Goal: Task Accomplishment & Management: Manage account settings

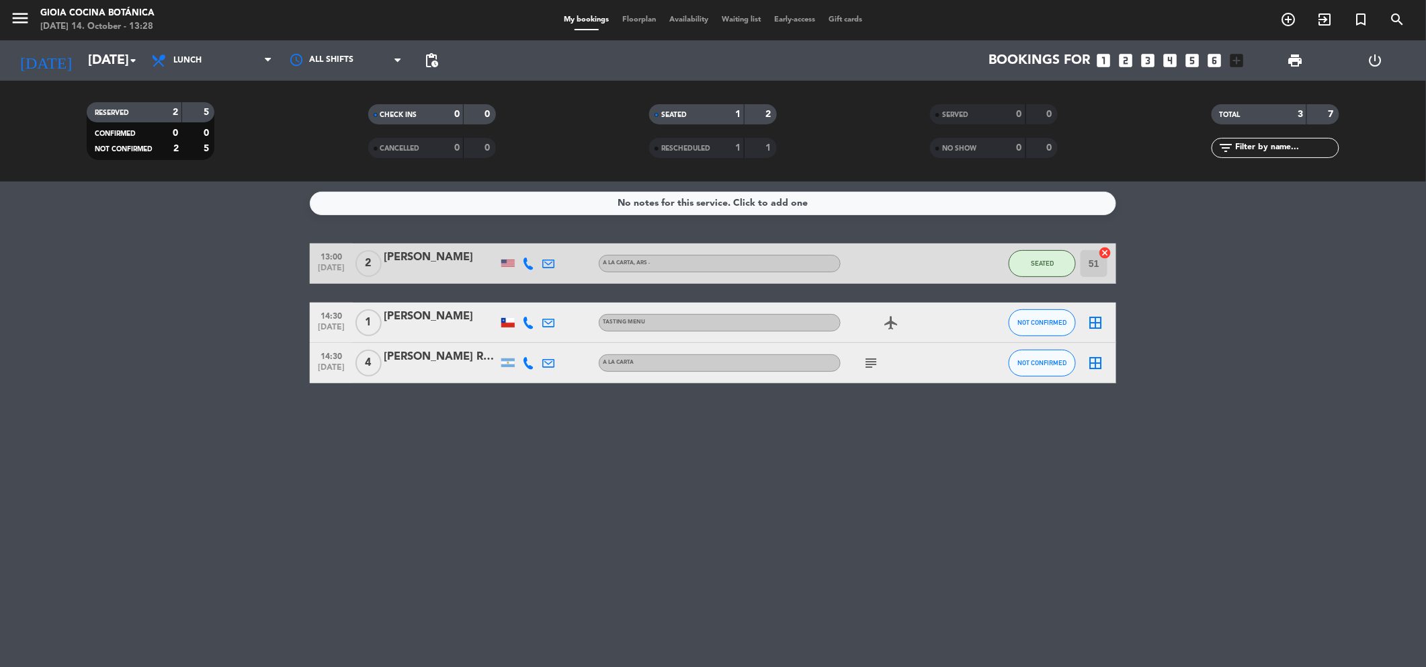
click at [12, 6] on span "menu" at bounding box center [25, 21] width 30 height 32
click at [26, 19] on icon "menu" at bounding box center [20, 18] width 20 height 20
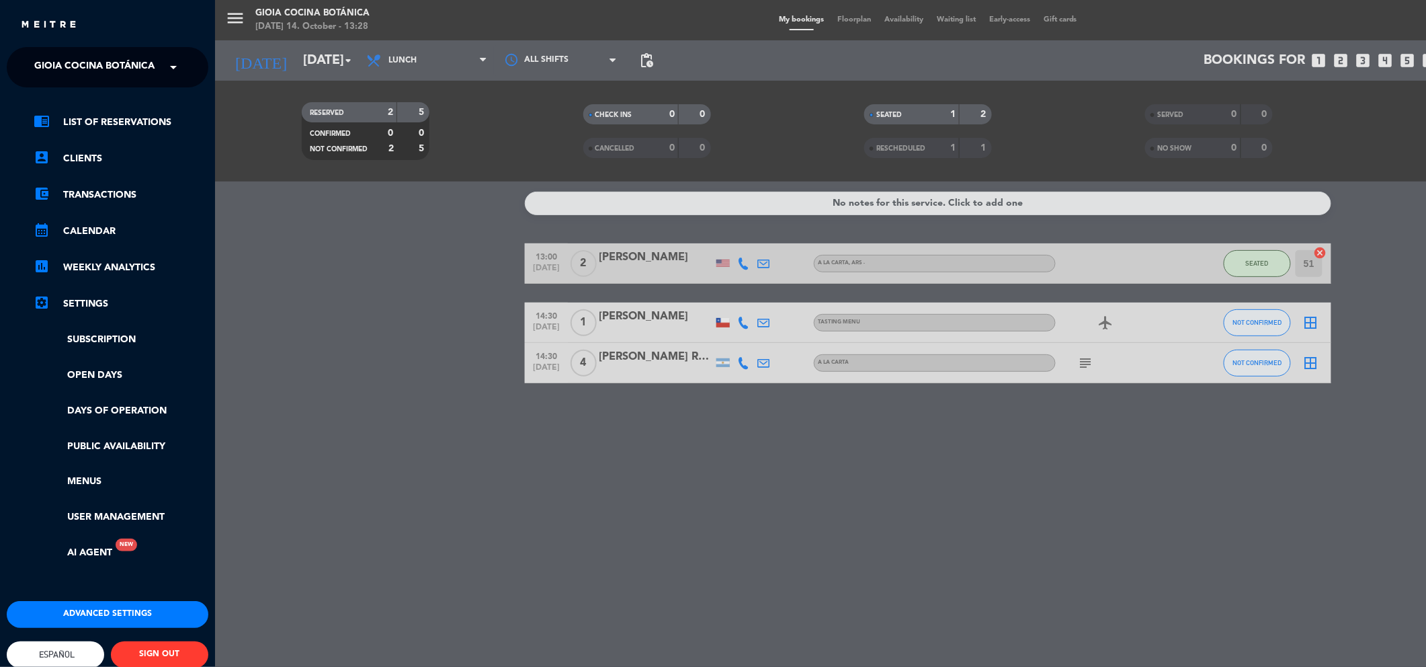
click at [94, 62] on span "Gioia Cocina Botánica" at bounding box center [94, 67] width 120 height 28
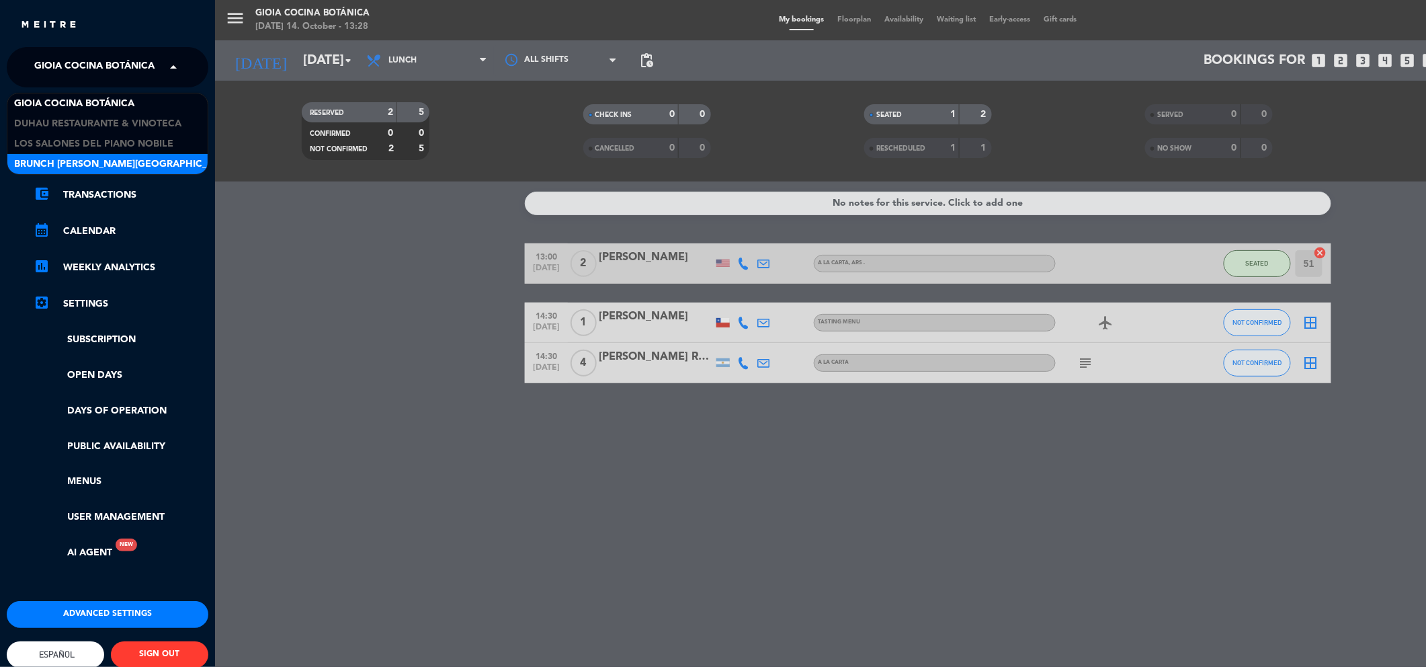
click at [87, 159] on span "Brunch [PERSON_NAME][GEOGRAPHIC_DATA][PERSON_NAME]" at bounding box center [163, 164] width 298 height 15
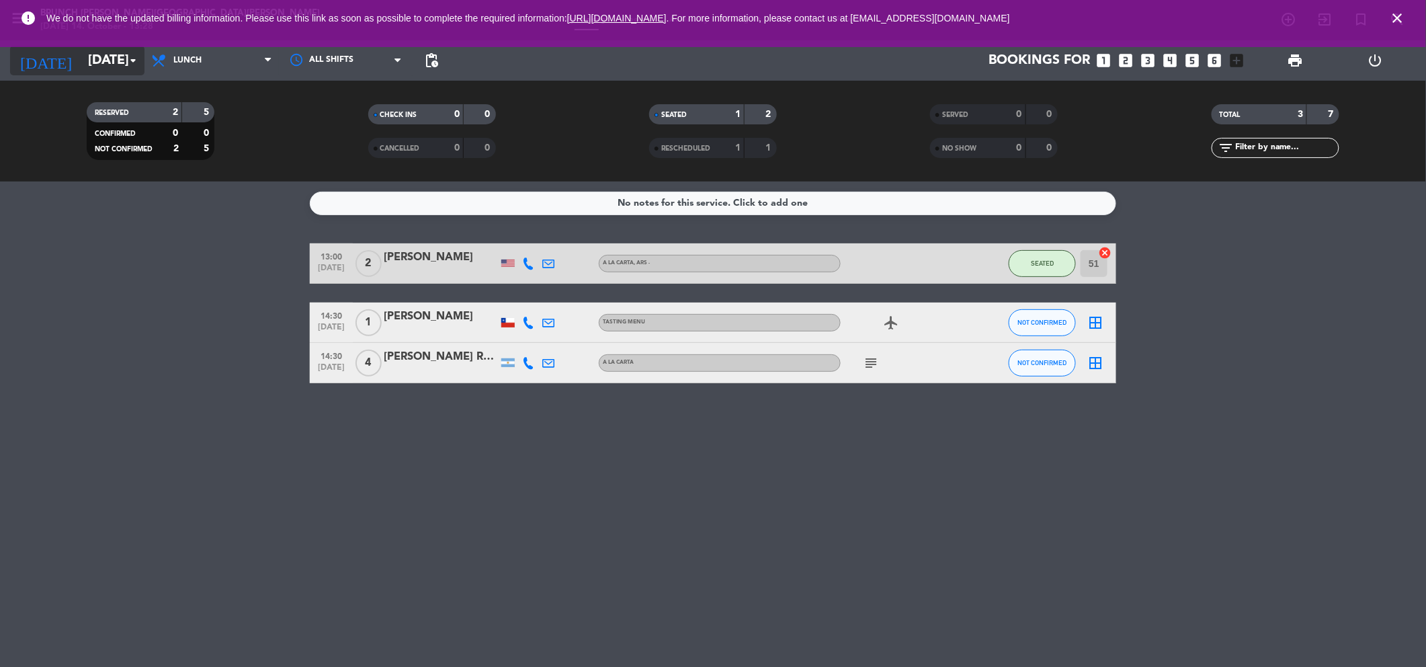
click at [111, 67] on input "[DATE]" at bounding box center [166, 60] width 171 height 29
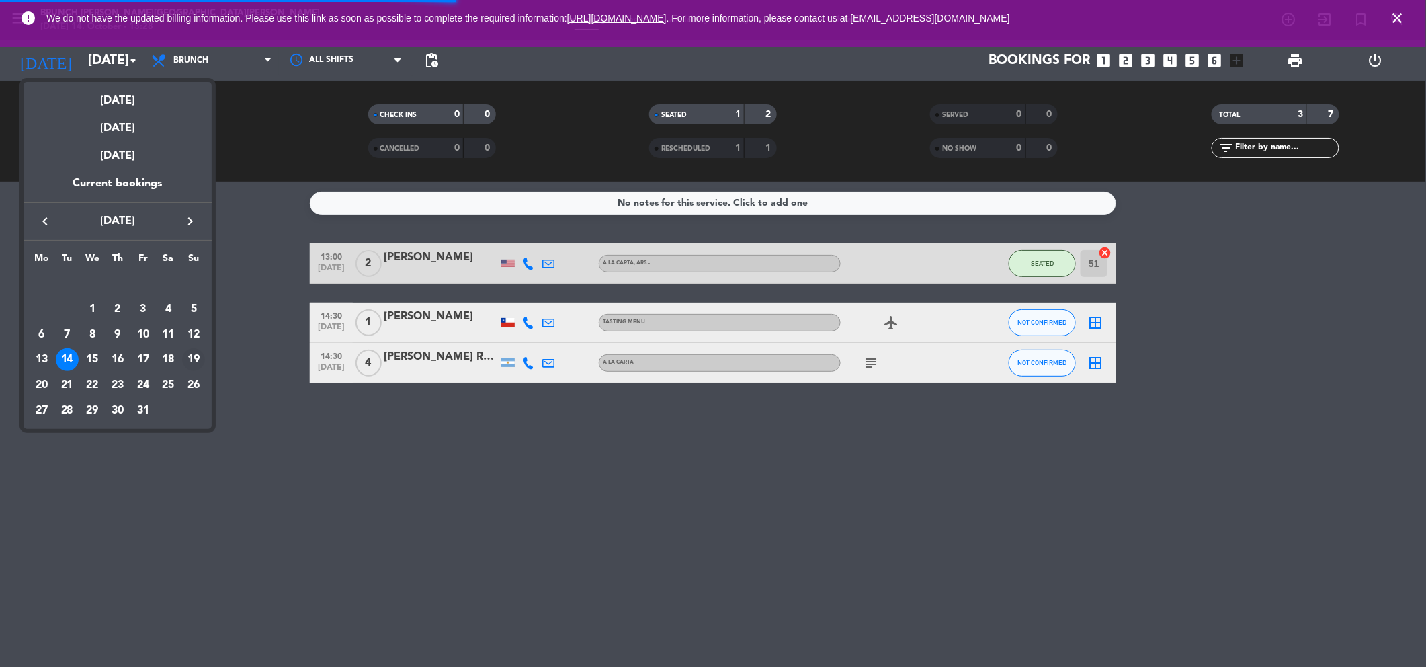
click at [191, 363] on div "19" at bounding box center [193, 359] width 23 height 23
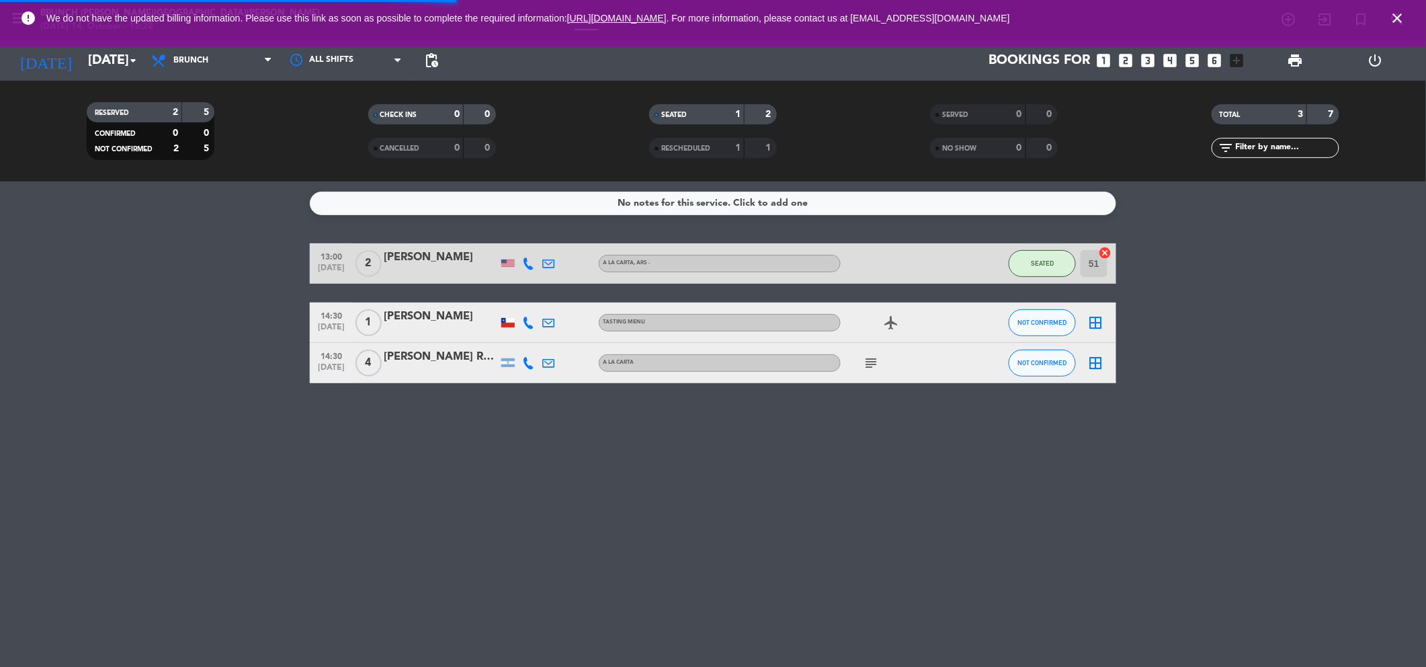
type input "[DATE]"
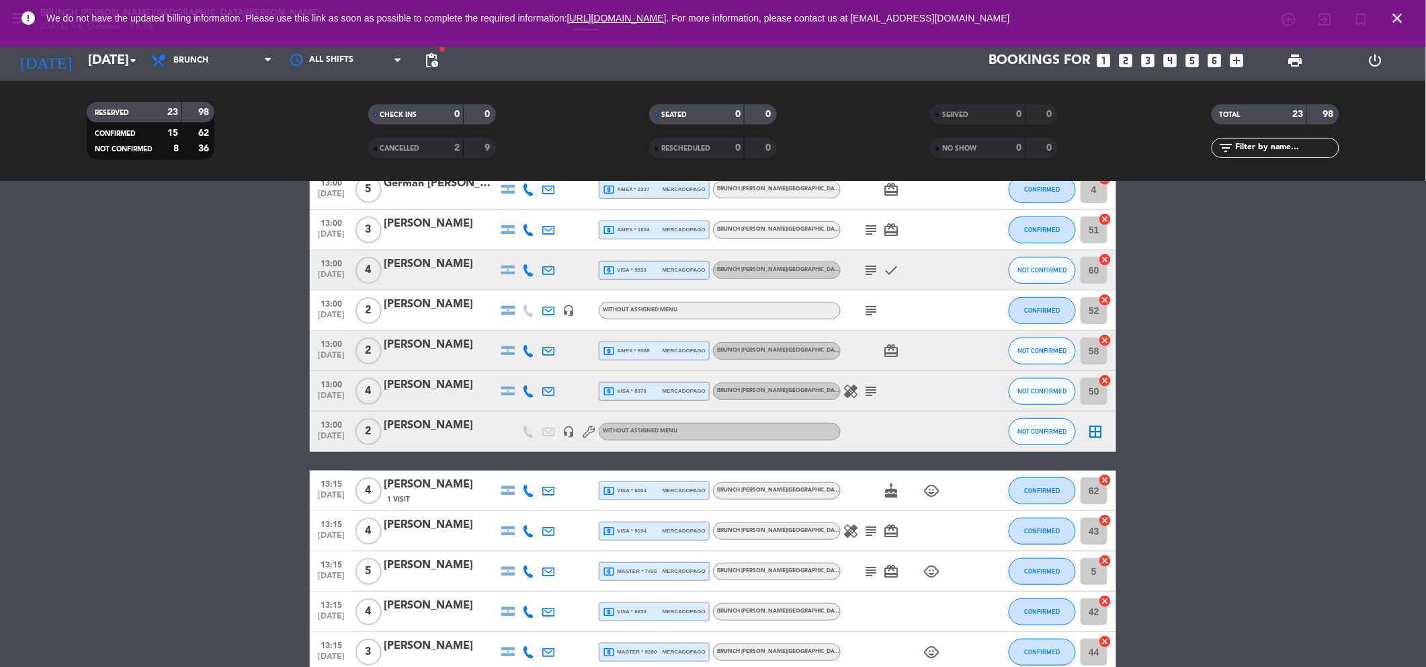
scroll to position [179, 0]
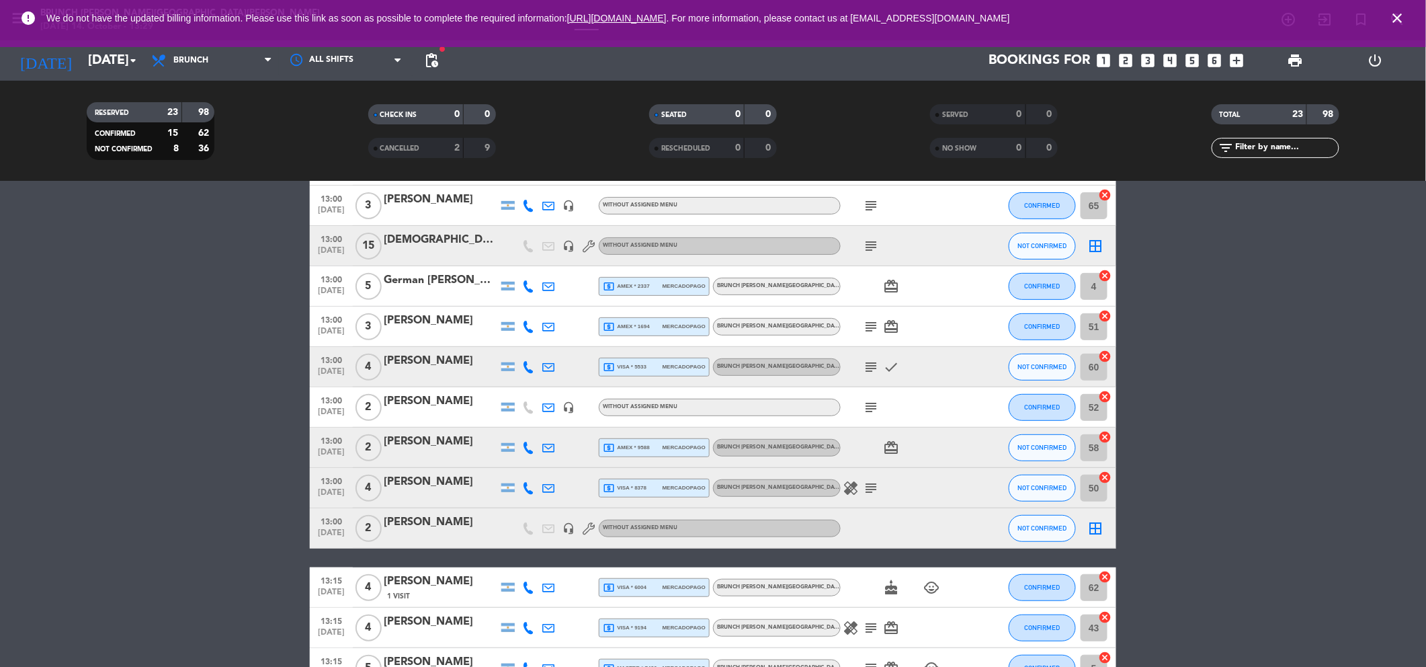
click at [1395, 27] on span "close" at bounding box center [1397, 18] width 36 height 36
click at [1402, 17] on icon "close" at bounding box center [1398, 18] width 16 height 16
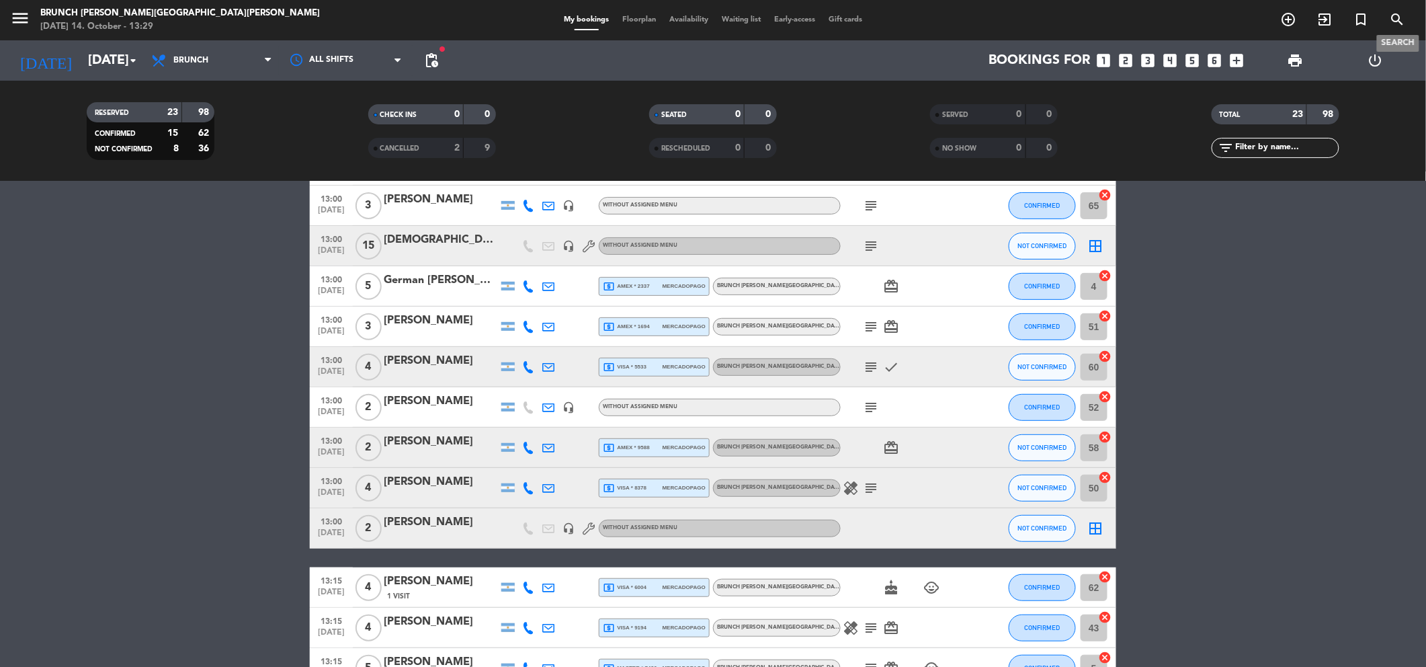
click at [1383, 13] on span "search" at bounding box center [1397, 19] width 36 height 23
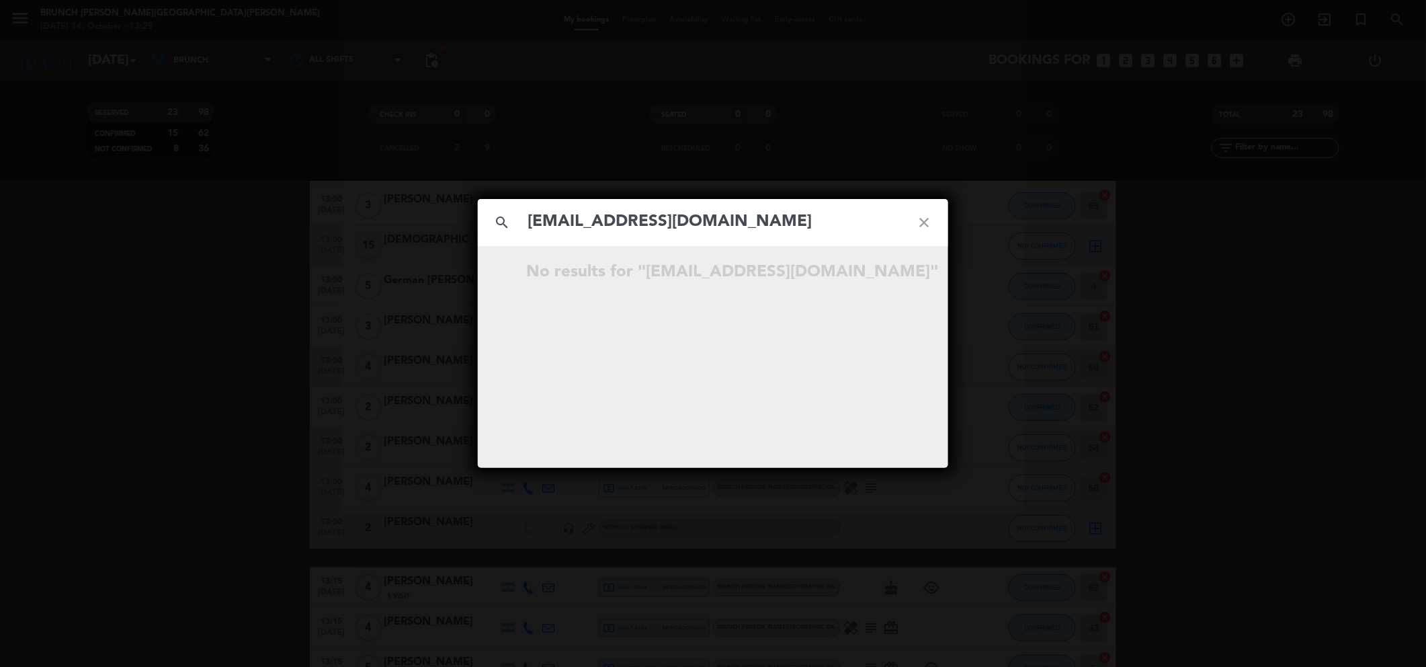
type input "[EMAIL_ADDRESS][DOMAIN_NAME]"
click at [925, 219] on icon "close" at bounding box center [924, 222] width 48 height 48
click at [922, 228] on icon "close" at bounding box center [924, 222] width 48 height 48
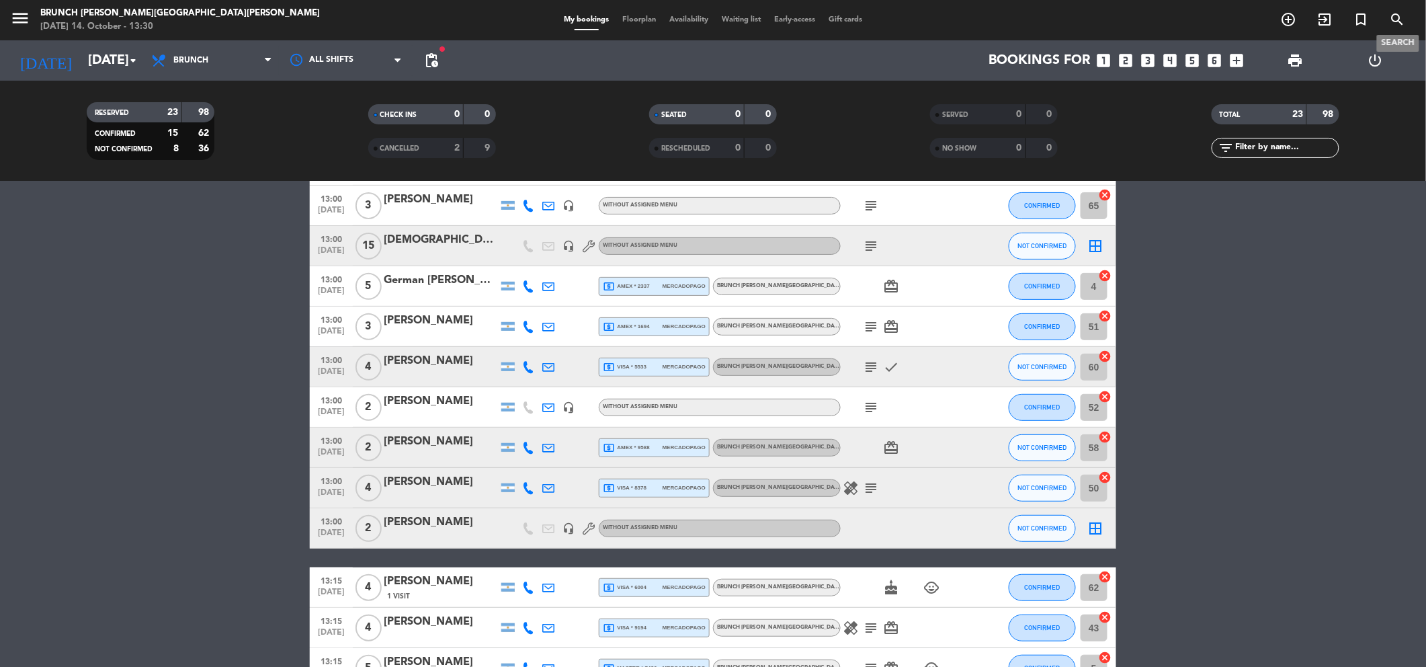
click at [1384, 15] on span "search" at bounding box center [1397, 19] width 36 height 23
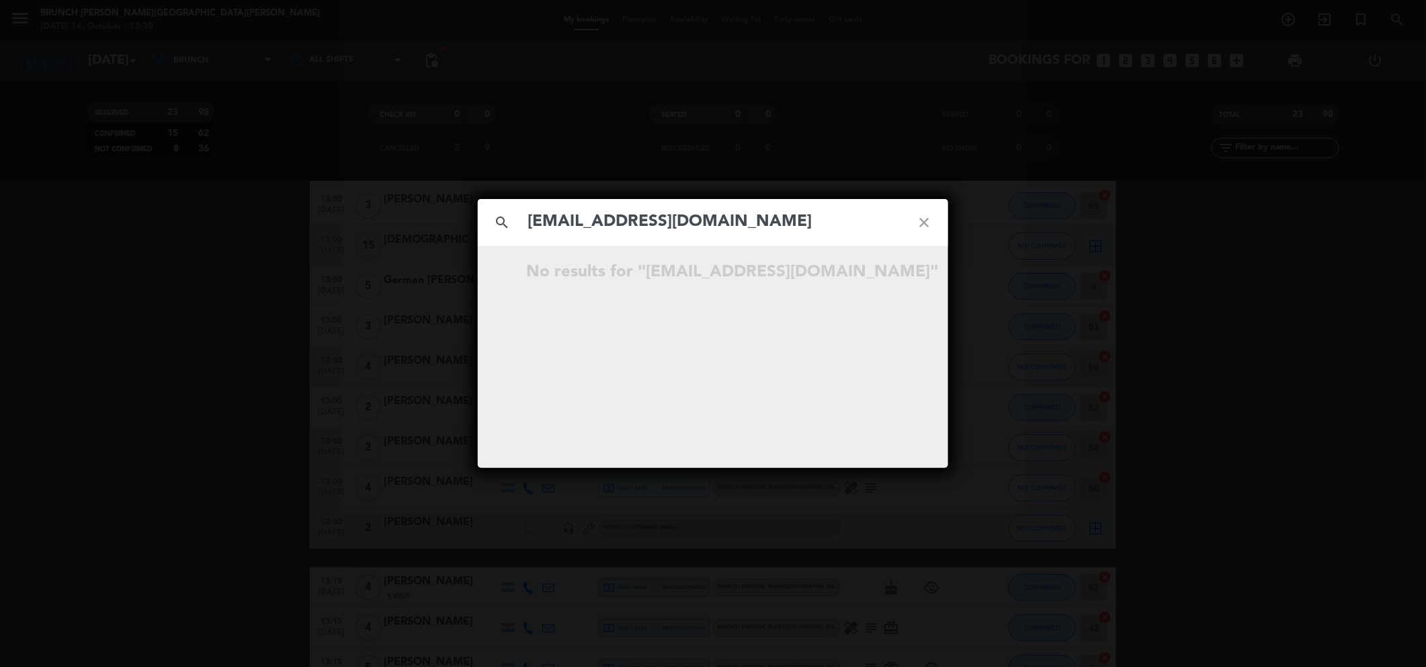
type input "[EMAIL_ADDRESS][DOMAIN_NAME]"
click at [927, 214] on icon "close" at bounding box center [924, 222] width 48 height 48
click at [921, 222] on icon "close" at bounding box center [924, 222] width 48 height 48
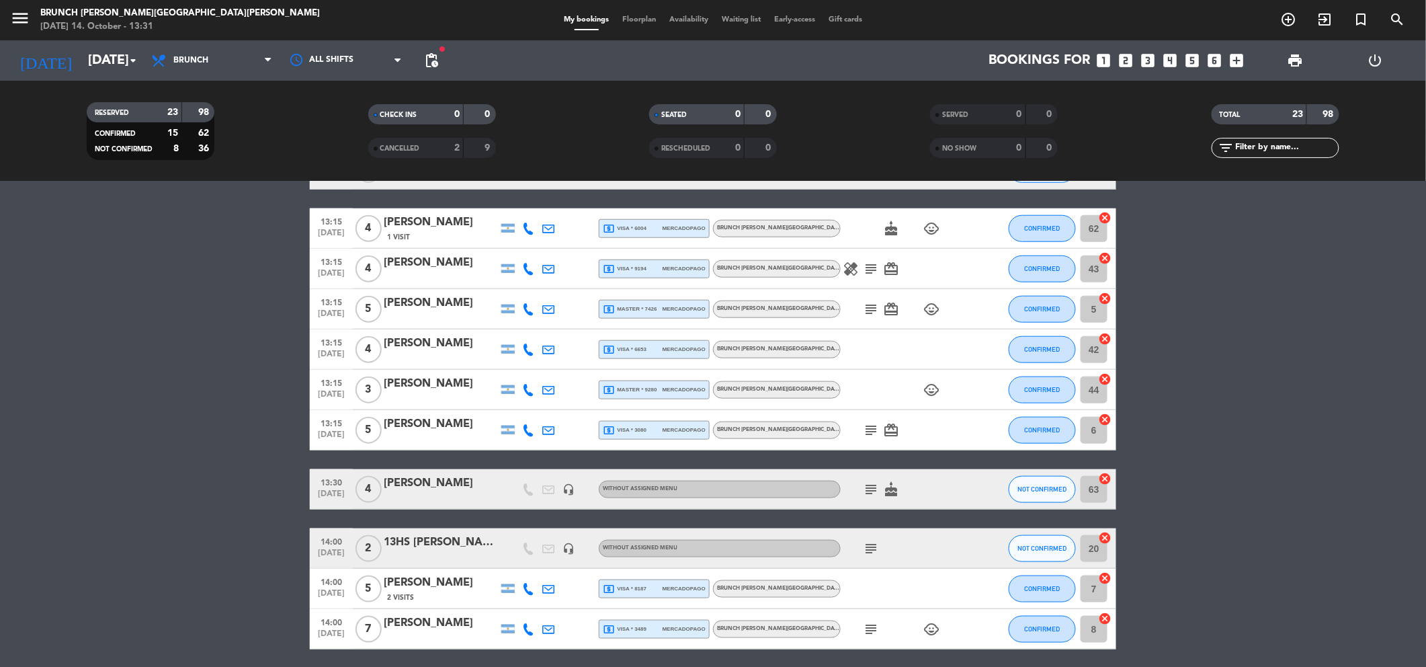
scroll to position [627, 0]
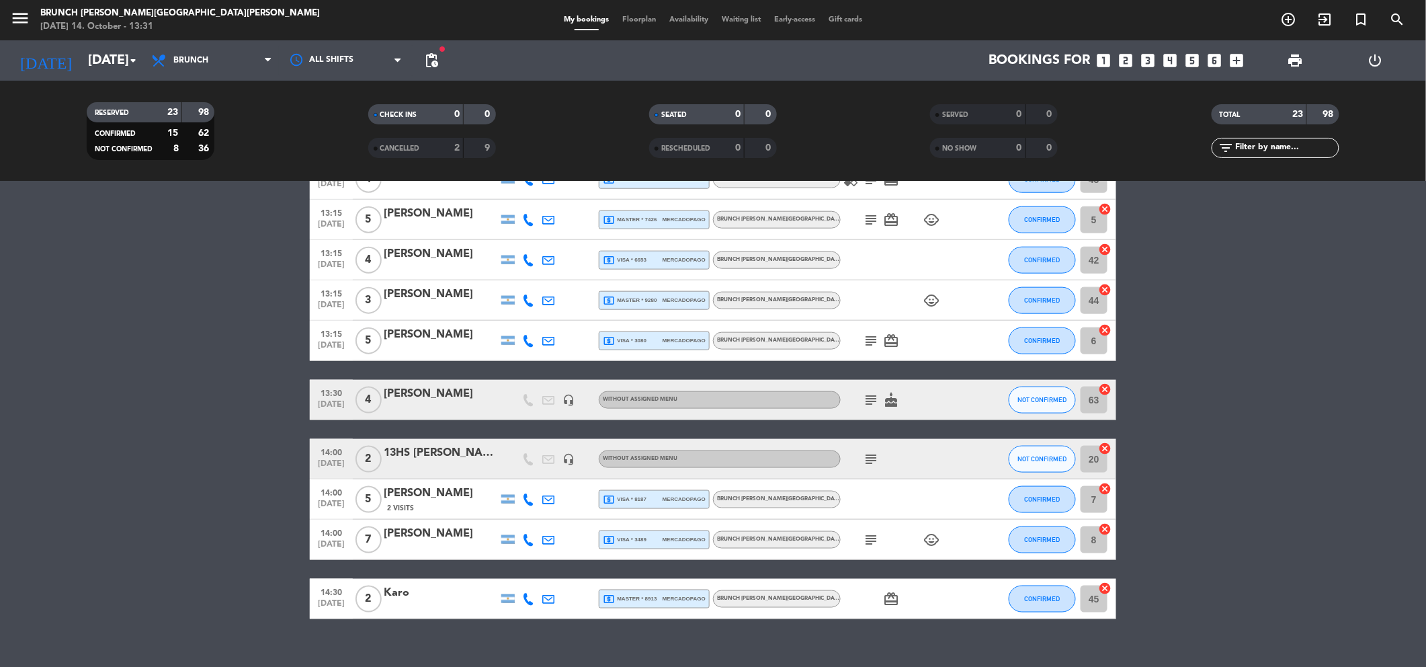
click at [875, 451] on icon "subject" at bounding box center [871, 459] width 16 height 16
click at [876, 456] on icon "subject" at bounding box center [871, 459] width 16 height 16
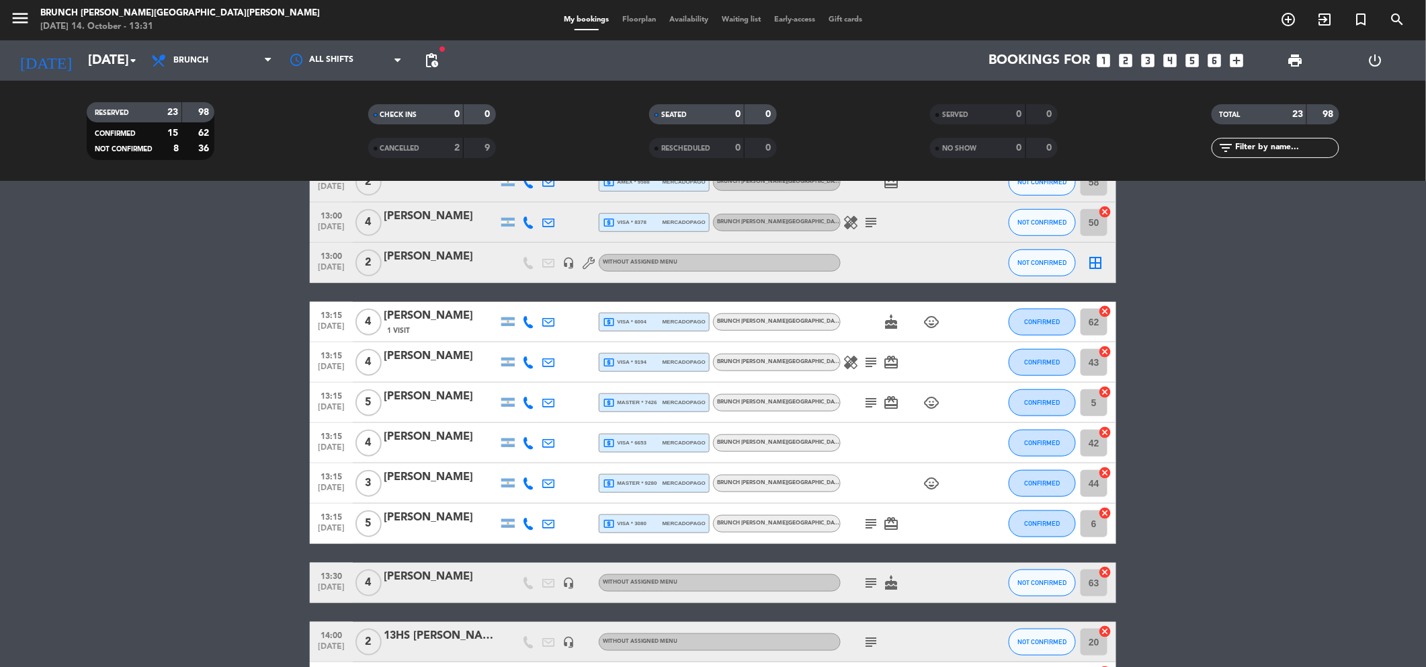
scroll to position [269, 0]
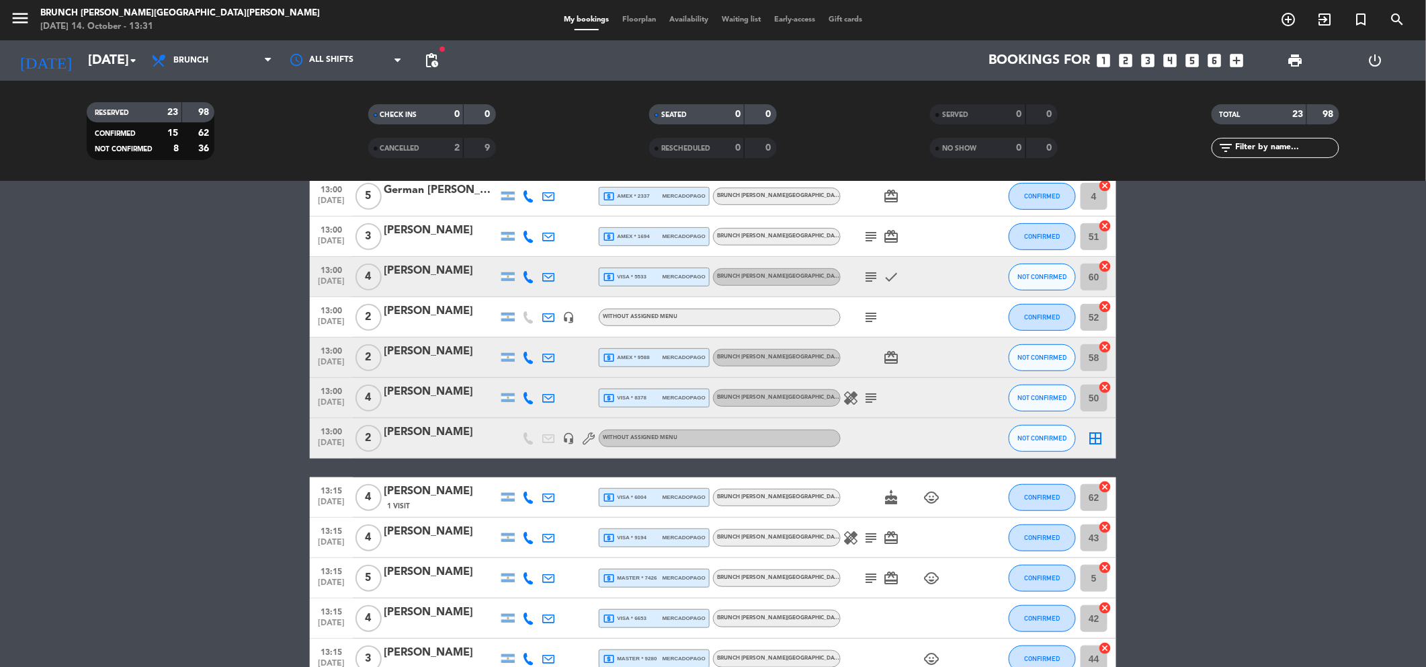
click at [1125, 60] on icon "looks_two" at bounding box center [1125, 60] width 17 height 17
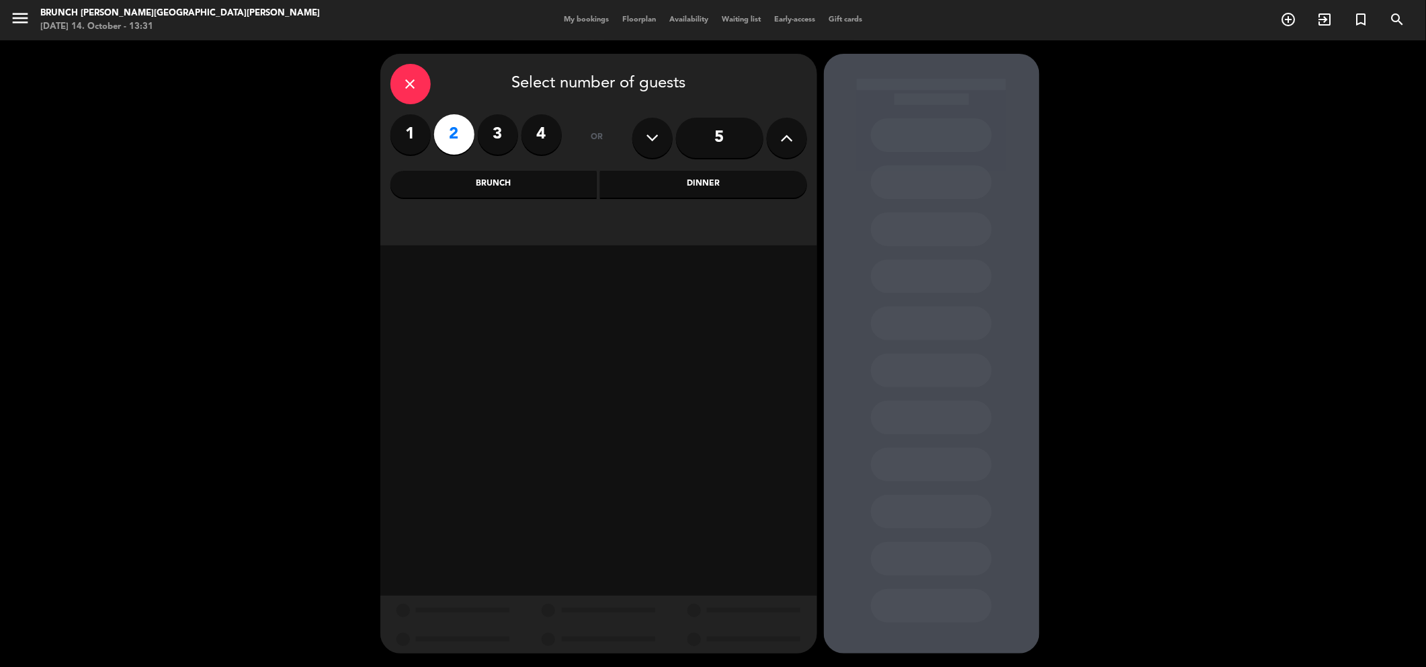
click at [503, 192] on div "Brunch" at bounding box center [493, 184] width 207 height 27
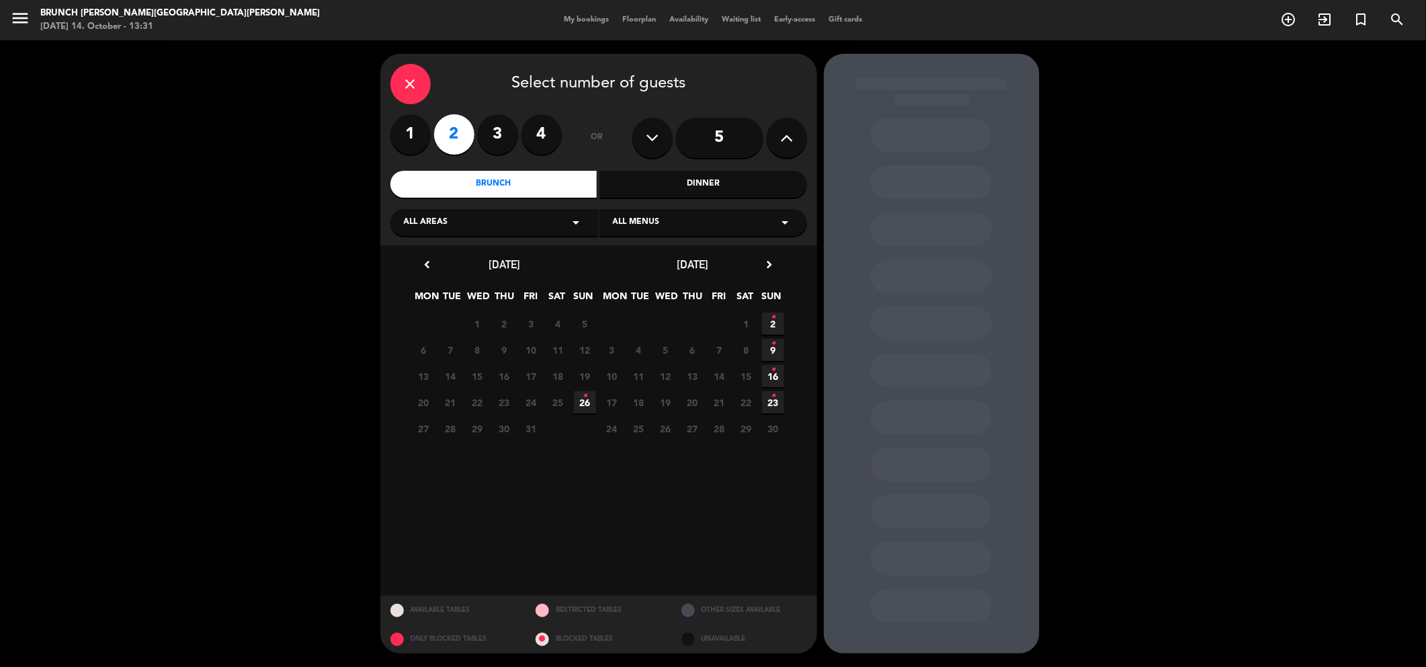
click at [399, 77] on div "close" at bounding box center [410, 84] width 40 height 40
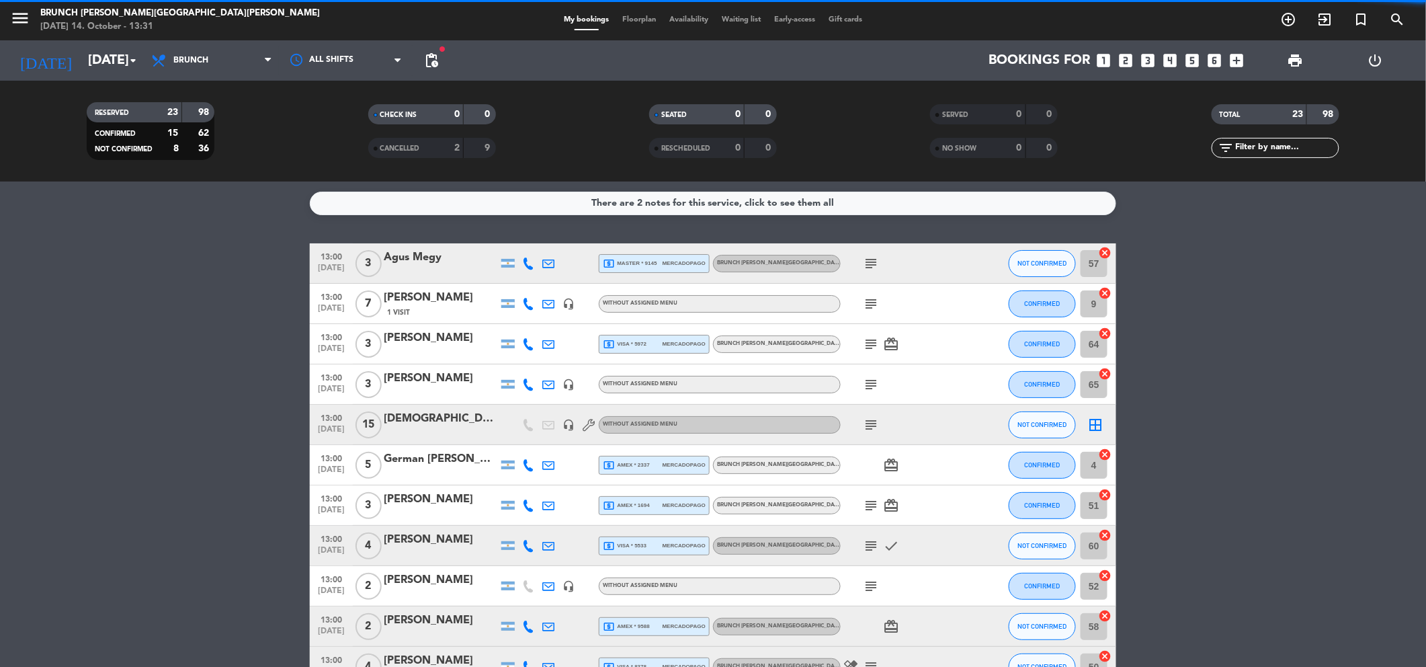
click at [421, 62] on span "pending_actions" at bounding box center [431, 60] width 27 height 27
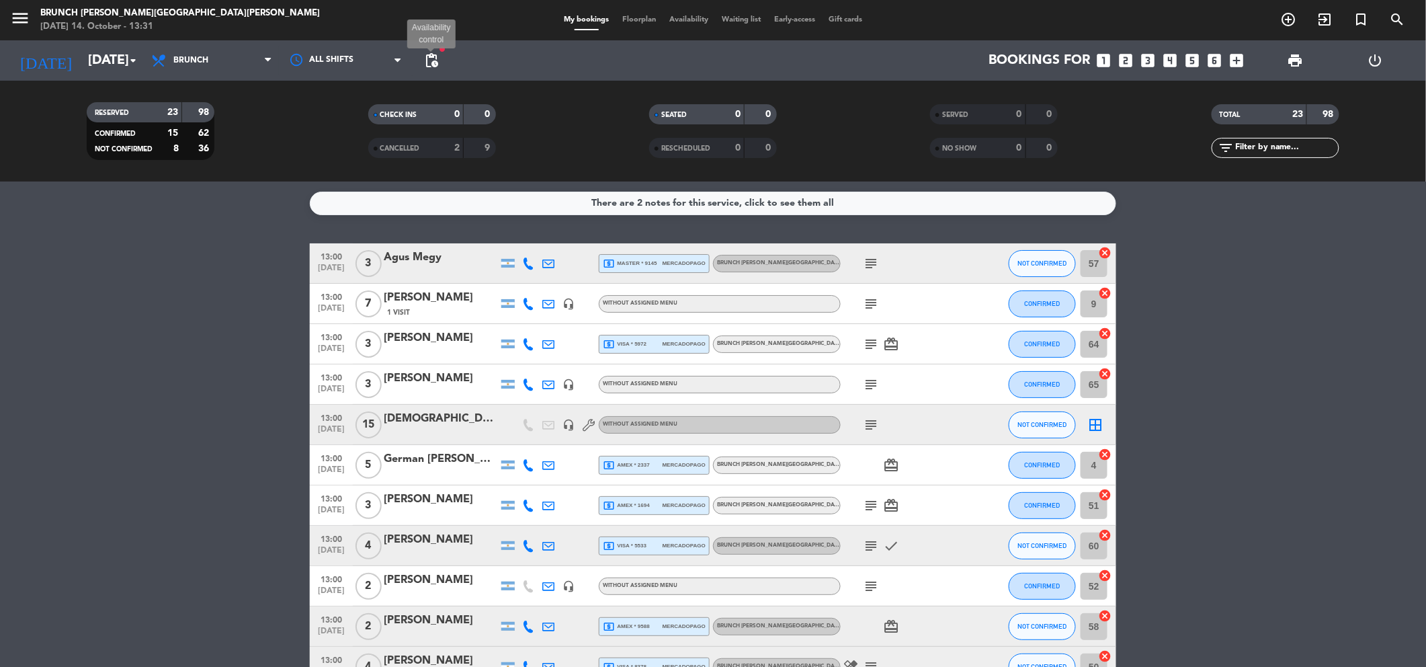
click at [436, 57] on span "pending_actions" at bounding box center [431, 60] width 16 height 16
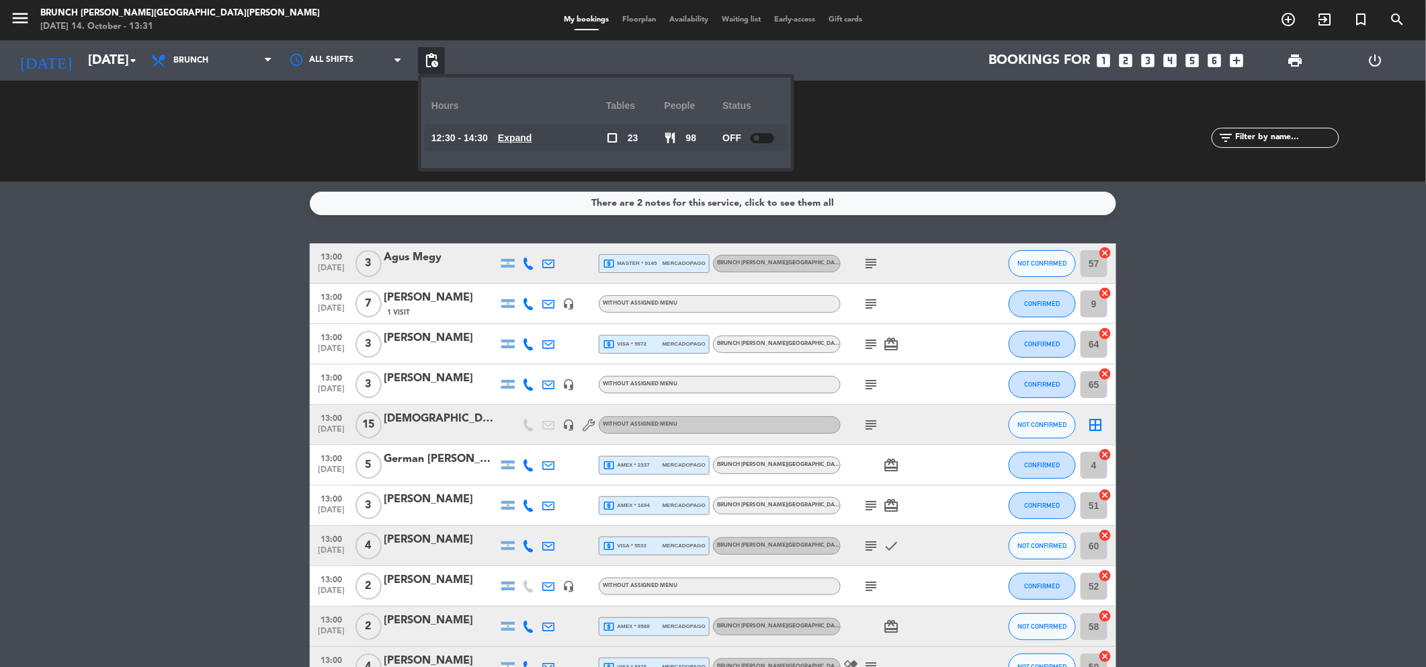
click at [525, 138] on u "Expand" at bounding box center [515, 137] width 34 height 11
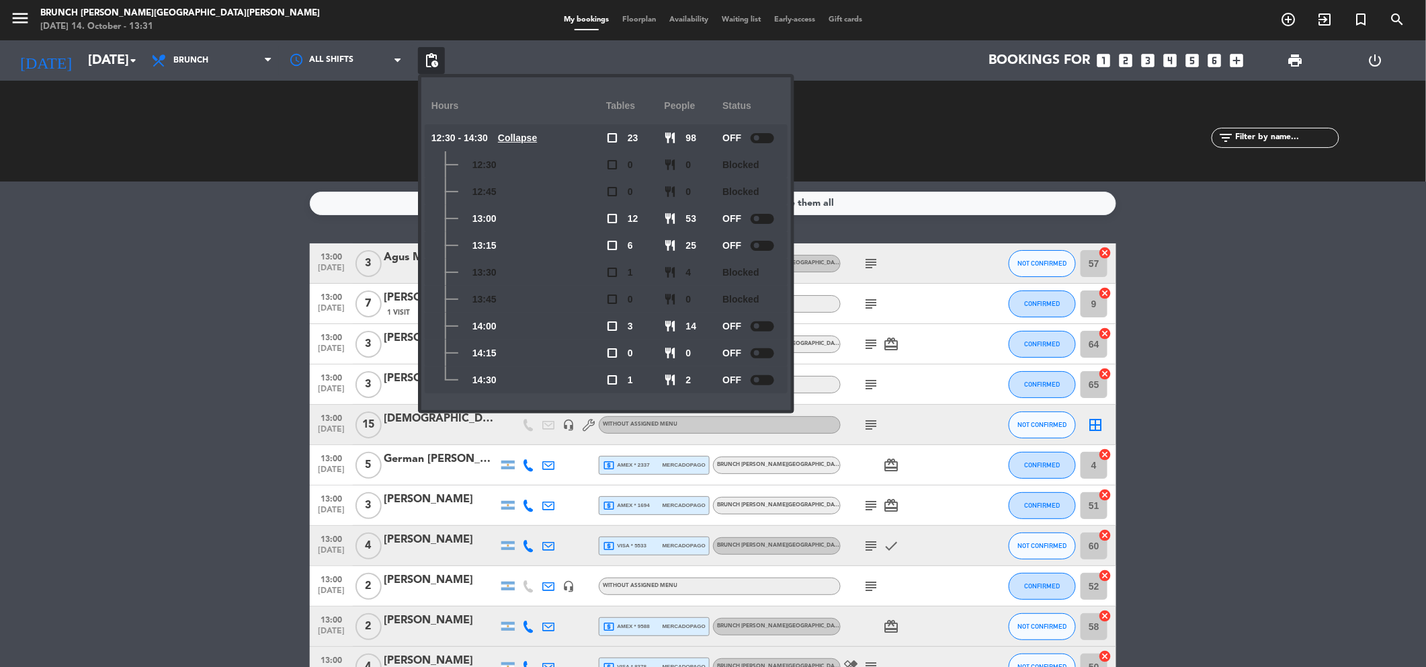
click at [766, 129] on div "OFF" at bounding box center [751, 137] width 58 height 27
click at [766, 218] on div at bounding box center [763, 219] width 24 height 10
click at [761, 215] on div at bounding box center [763, 219] width 24 height 10
click at [764, 218] on div at bounding box center [763, 219] width 24 height 10
click at [767, 243] on div at bounding box center [763, 246] width 24 height 10
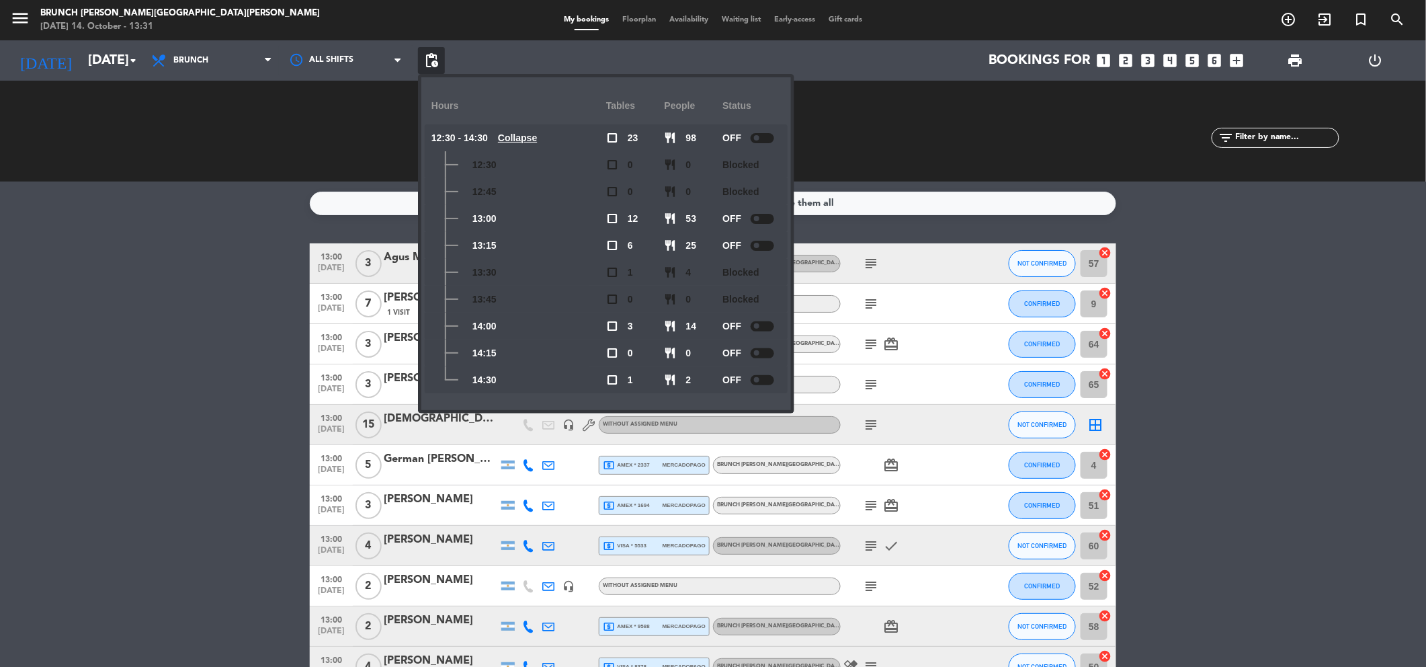
click at [763, 215] on div at bounding box center [763, 219] width 24 height 10
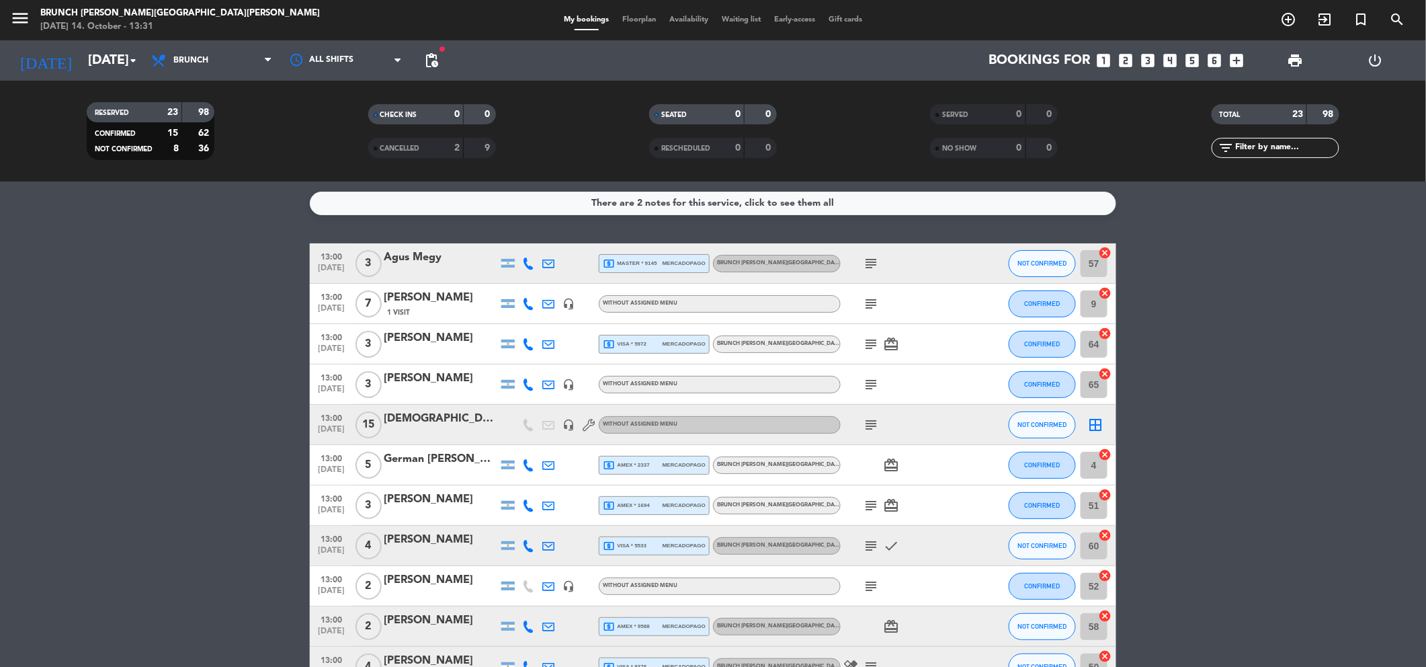
click at [414, 62] on div "[DATE] [DATE] arrow_drop_down All services Brunch Dinner Brunch All services Br…" at bounding box center [713, 60] width 1426 height 40
click at [439, 59] on span "pending_actions" at bounding box center [431, 60] width 16 height 16
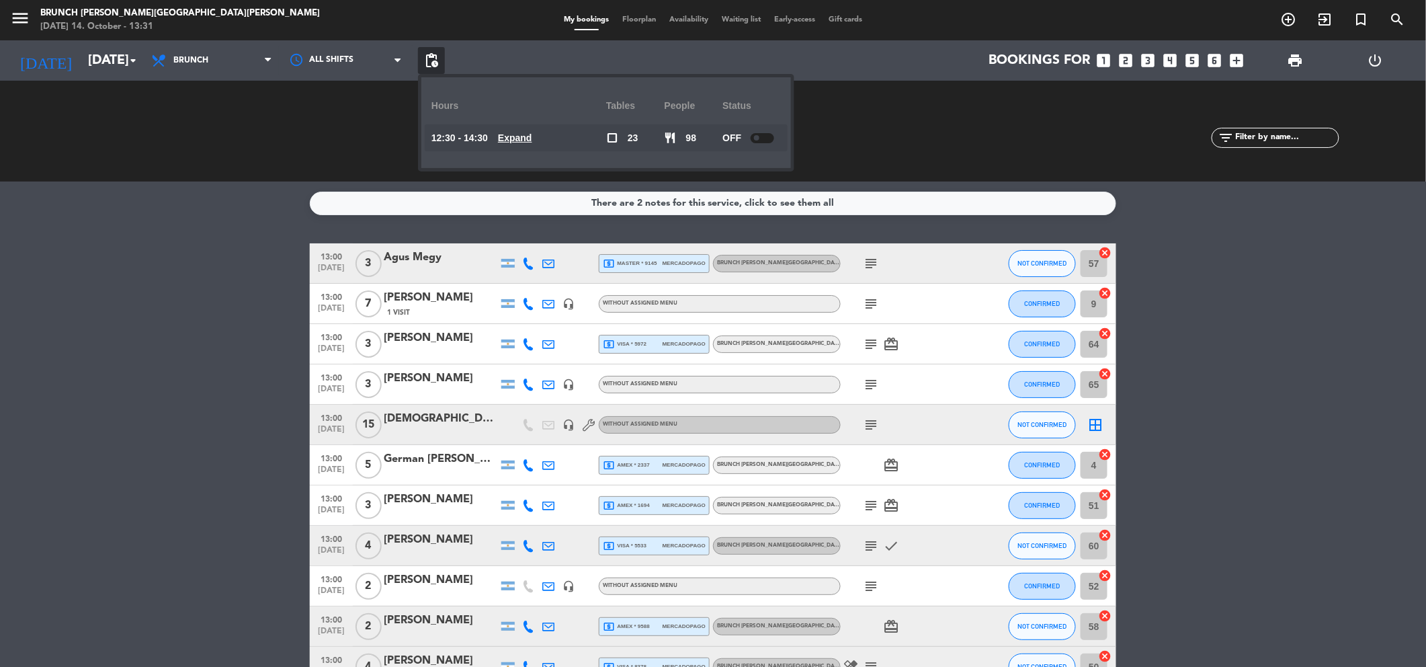
click at [546, 137] on div "12:30 - 14:30 Expand" at bounding box center [518, 137] width 175 height 27
click at [532, 137] on u "Expand" at bounding box center [515, 137] width 34 height 11
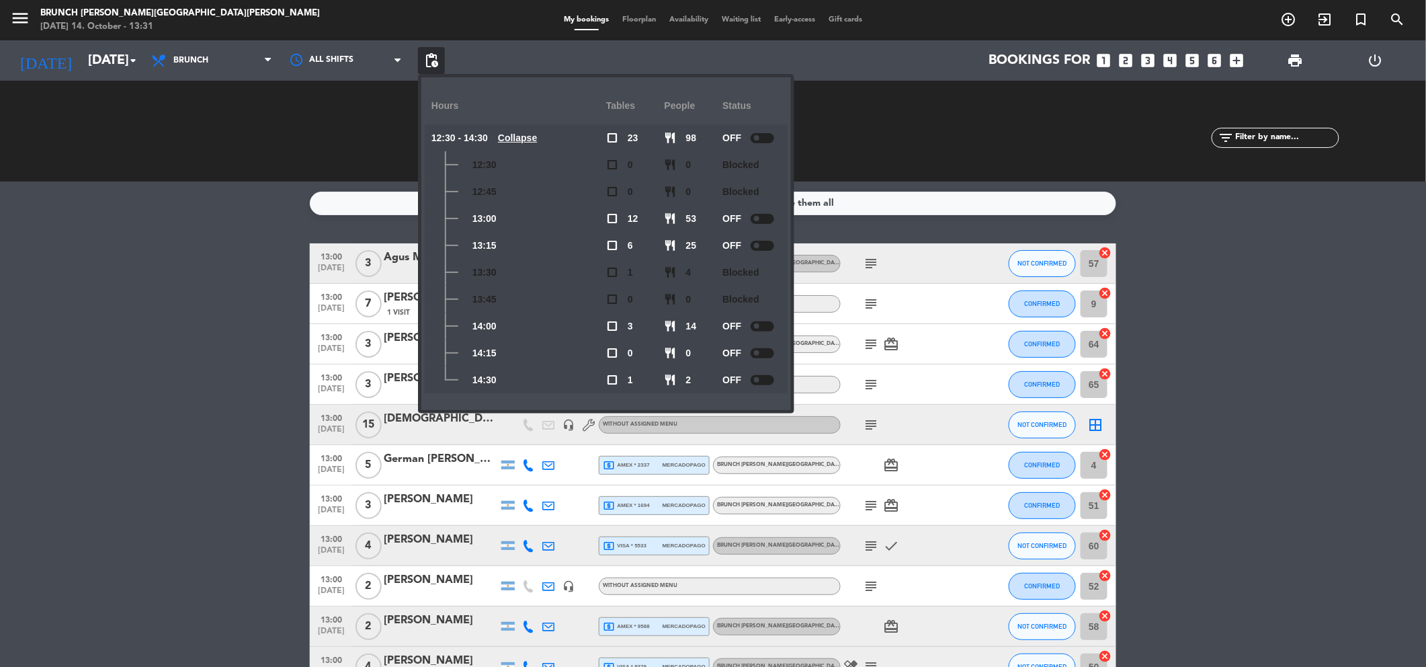
click at [755, 214] on div at bounding box center [763, 219] width 24 height 10
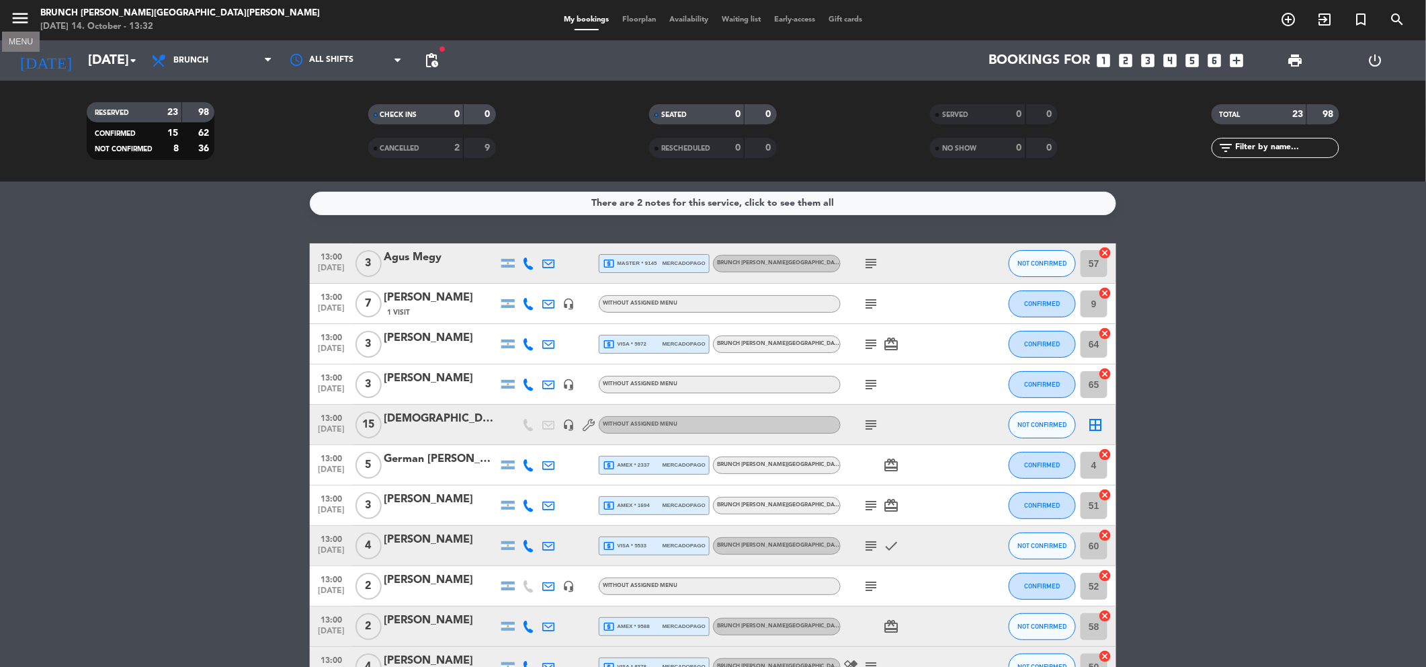
click at [20, 30] on button "menu" at bounding box center [20, 20] width 20 height 25
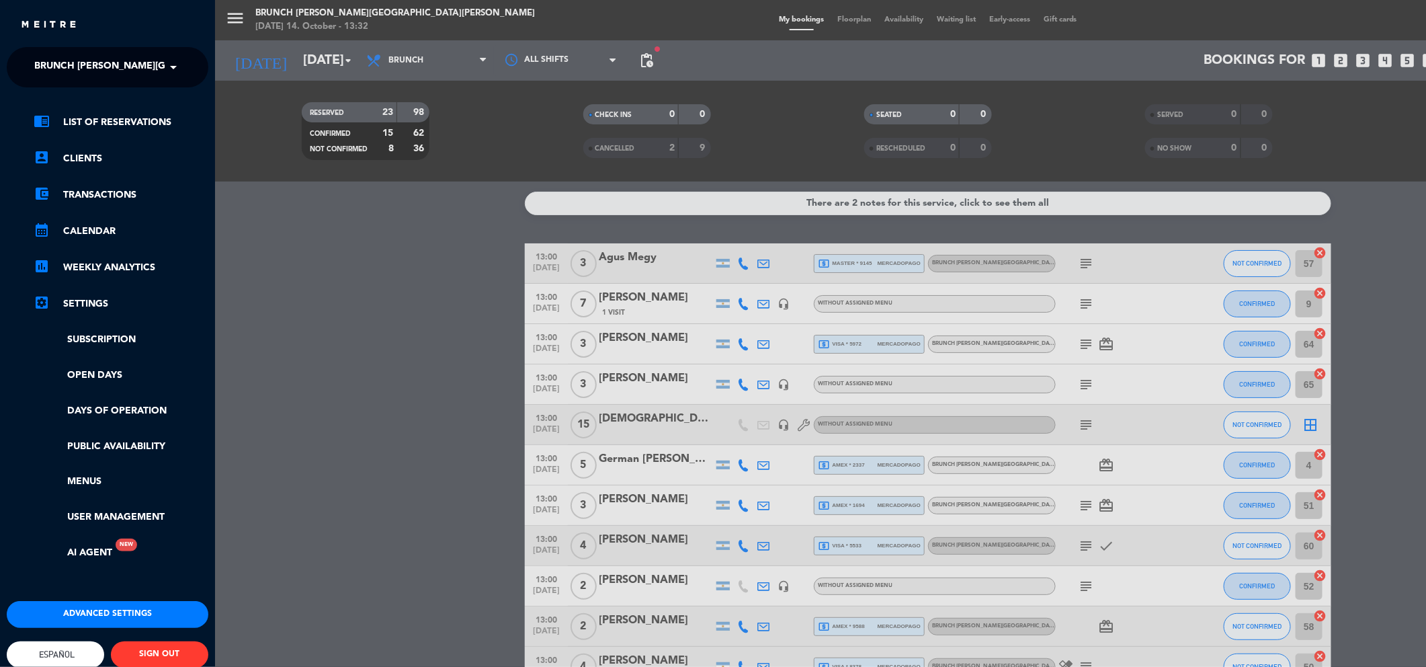
click at [73, 390] on ul "chrome_reader_mode List of Reservations account_box Clients account_balance_wal…" at bounding box center [108, 337] width 202 height 446
click at [79, 382] on ul "chrome_reader_mode List of Reservations account_box Clients account_balance_wal…" at bounding box center [108, 337] width 202 height 446
drag, startPoint x: 79, startPoint y: 382, endPoint x: 55, endPoint y: 382, distance: 24.2
click at [55, 382] on link "Open Days" at bounding box center [121, 375] width 175 height 15
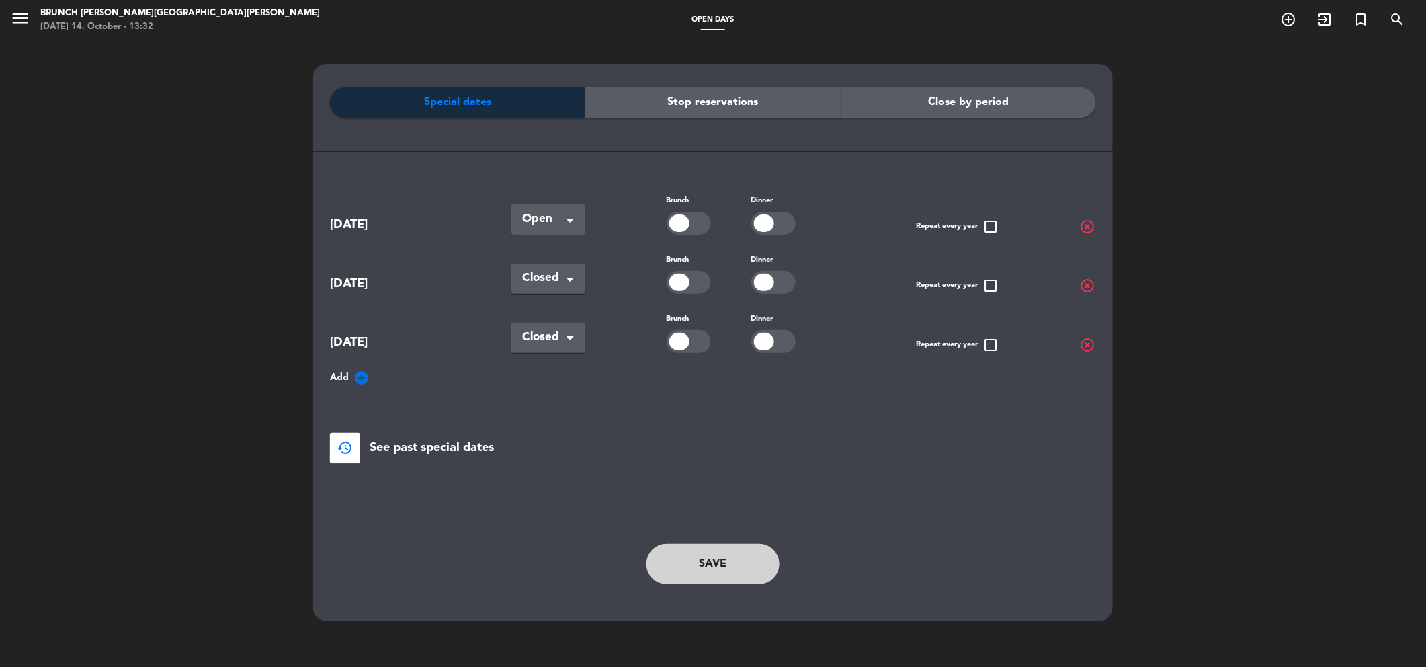
click at [573, 221] on span at bounding box center [572, 219] width 13 height 13
click at [694, 219] on div at bounding box center [689, 223] width 44 height 23
click at [721, 552] on button "Save" at bounding box center [712, 564] width 133 height 40
